Goal: Task Accomplishment & Management: Manage account settings

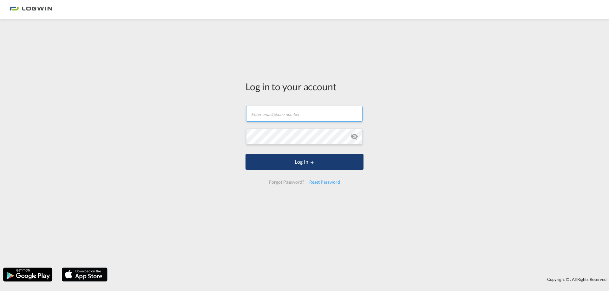
type input "[EMAIL_ADDRESS][DOMAIN_NAME]"
click at [302, 165] on button "Log In" at bounding box center [304, 162] width 118 height 16
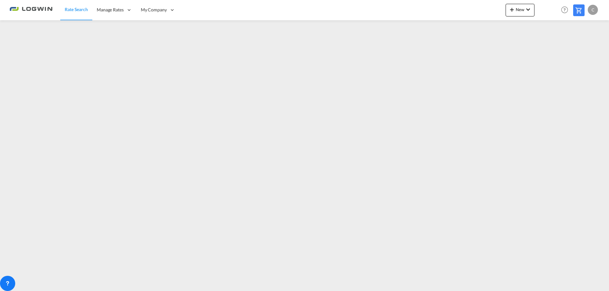
click at [594, 9] on div "C" at bounding box center [592, 10] width 10 height 10
click at [584, 50] on button "Logout" at bounding box center [585, 48] width 41 height 13
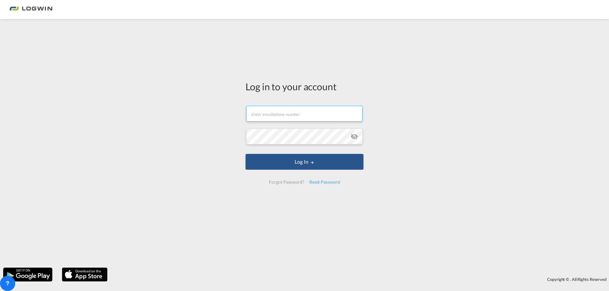
type input "[EMAIL_ADDRESS][DOMAIN_NAME]"
